Goal: Information Seeking & Learning: Learn about a topic

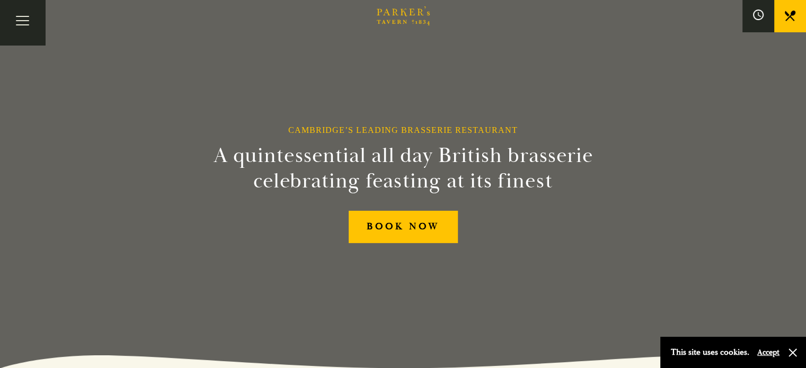
click at [0, 0] on link "Restaurant" at bounding box center [0, 0] width 0 height 0
click at [0, 0] on link "Menus" at bounding box center [0, 0] width 0 height 0
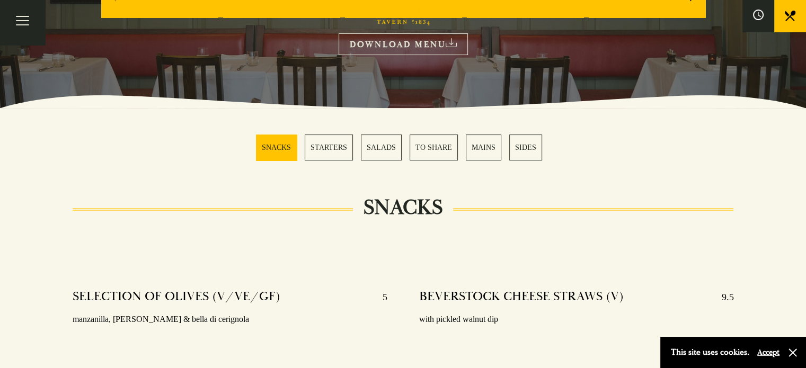
scroll to position [212, 0]
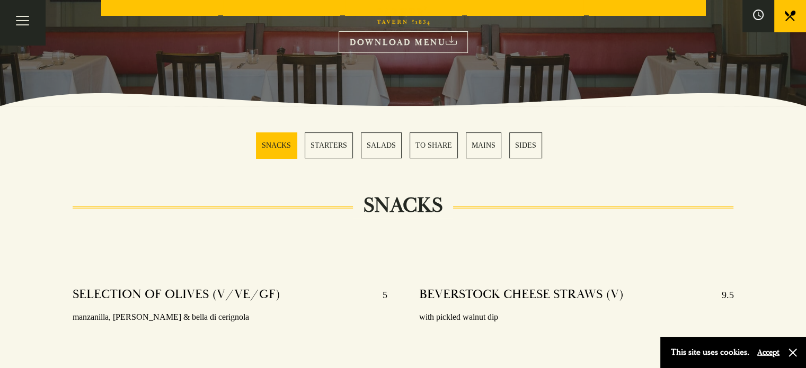
click at [481, 144] on link "MAINS" at bounding box center [484, 146] width 36 height 26
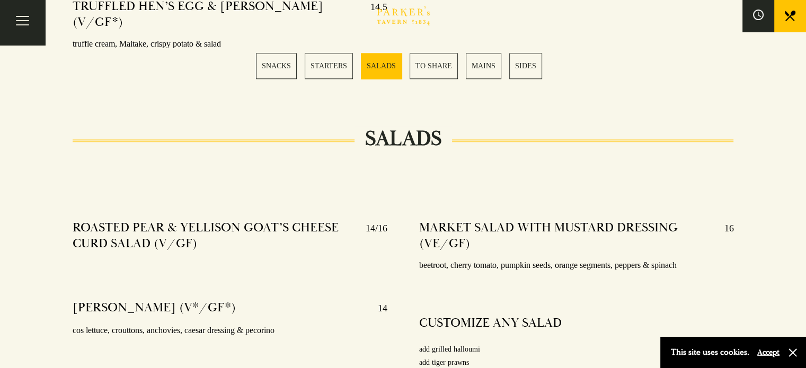
scroll to position [1117, 0]
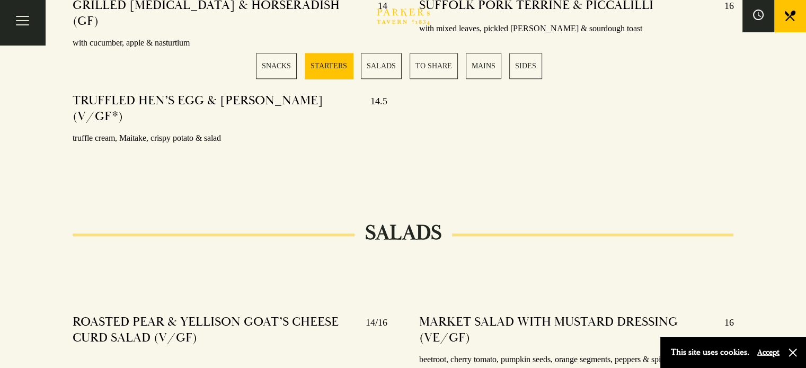
click at [0, 0] on div "Bar Restaurant What’s On Afternoon Tea Menus All That Jazz BOOK" at bounding box center [0, 0] width 0 height 0
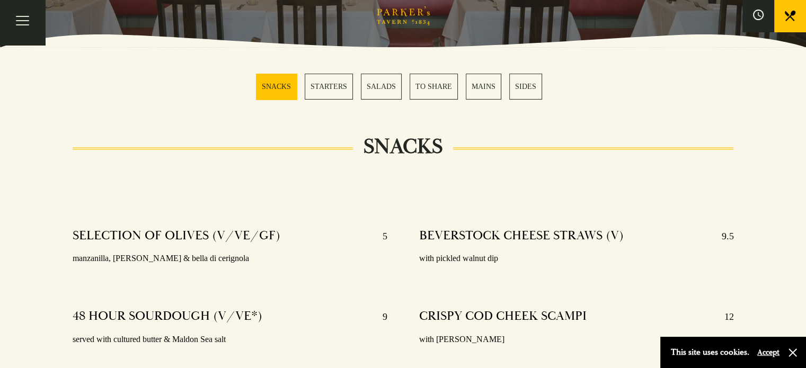
scroll to position [269, 0]
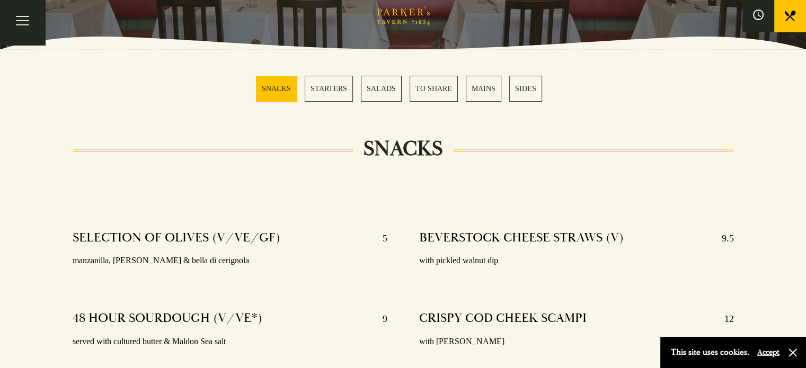
click at [488, 85] on link "MAINS" at bounding box center [484, 89] width 36 height 26
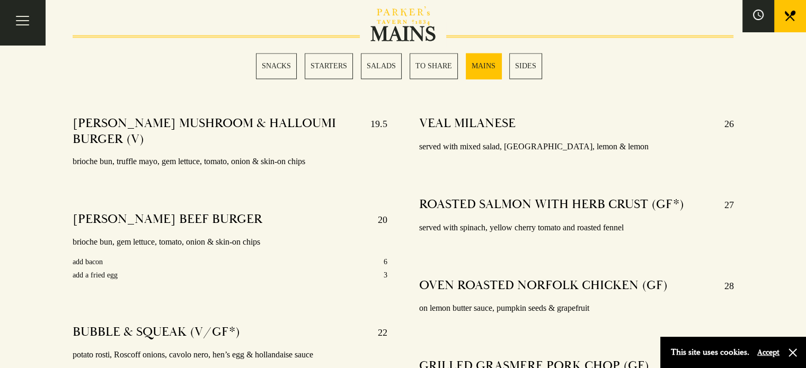
scroll to position [1859, 0]
